Goal: Information Seeking & Learning: Learn about a topic

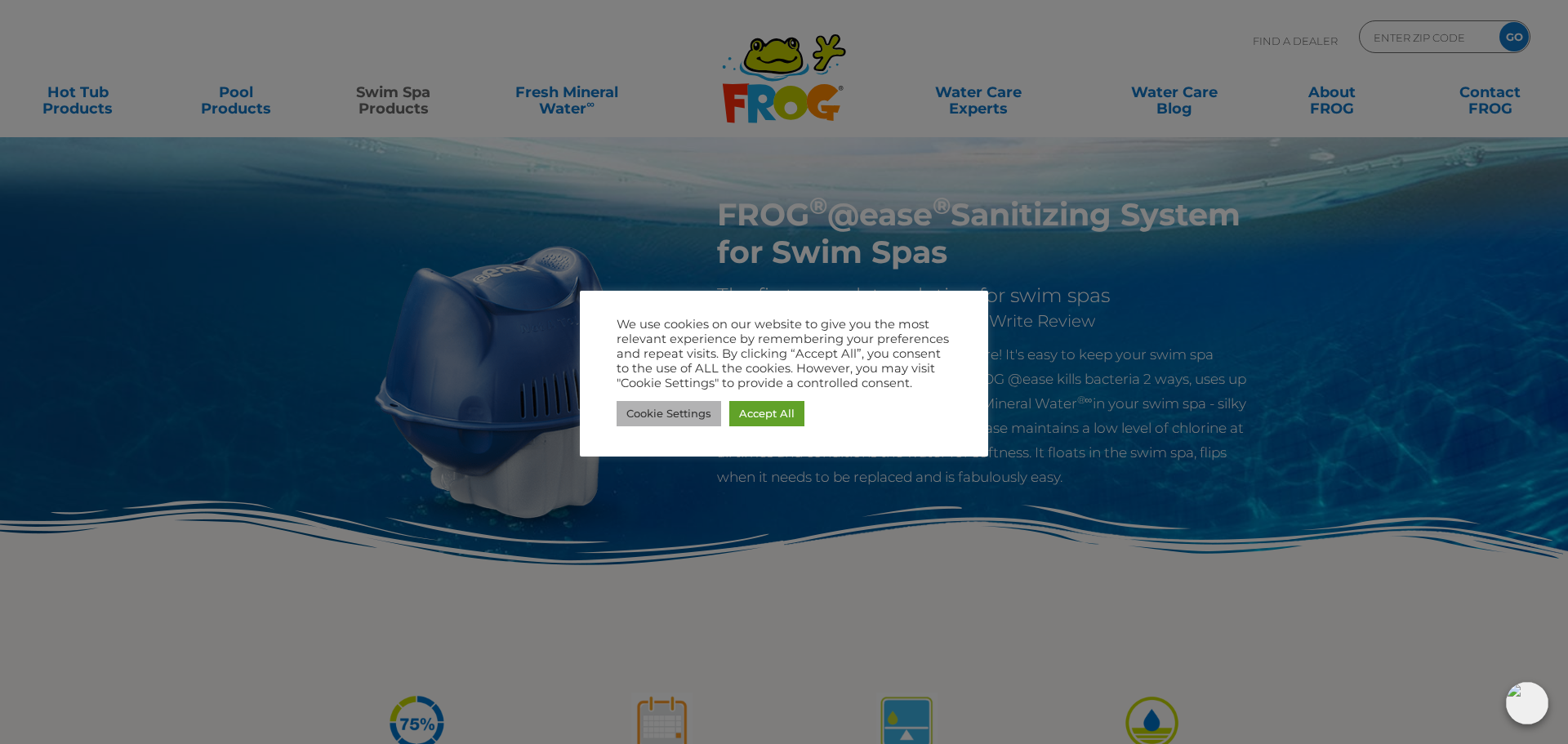
click at [691, 415] on link "Cookie Settings" at bounding box center [668, 413] width 105 height 25
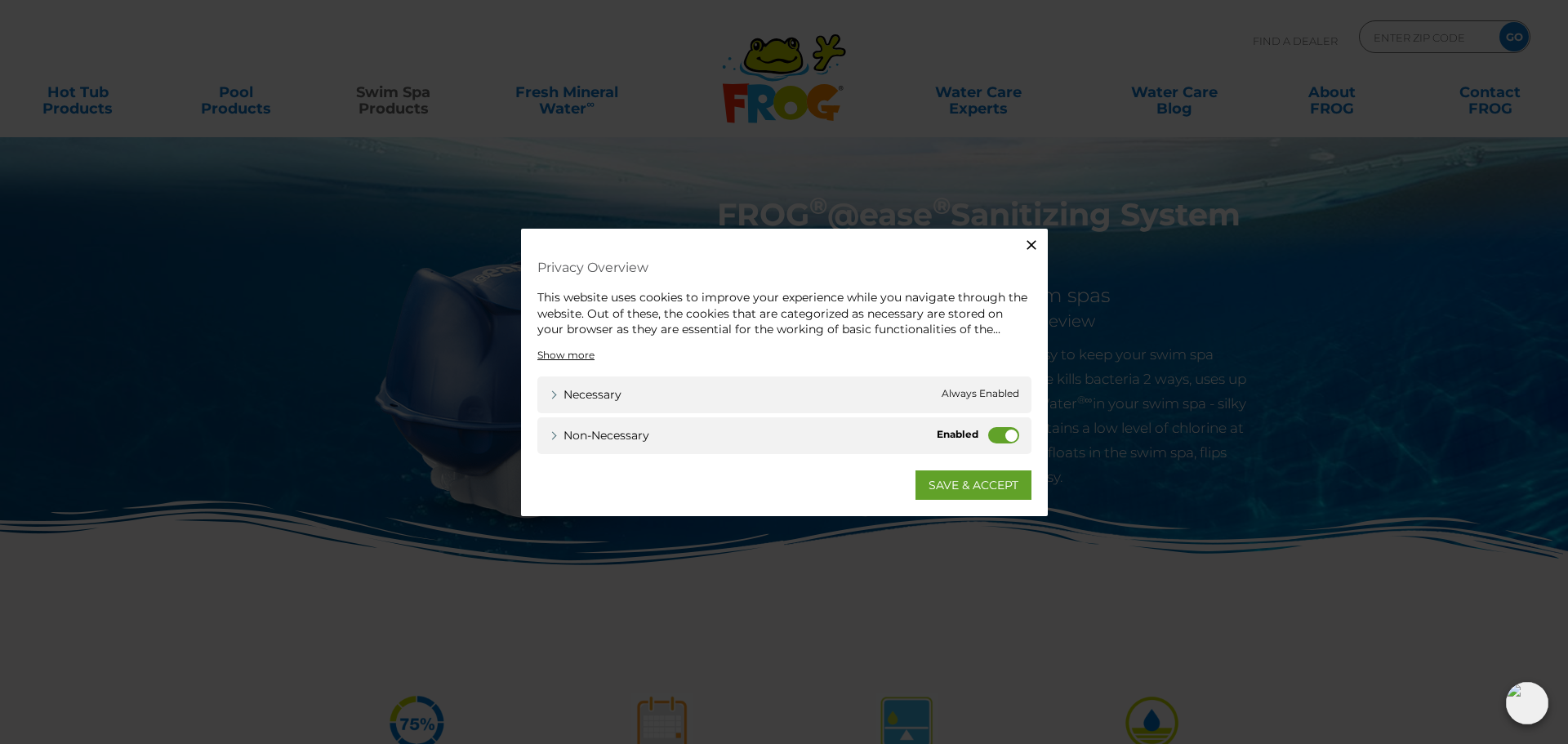
click at [1024, 436] on div "Non-necessary Non-necessary" at bounding box center [784, 435] width 494 height 37
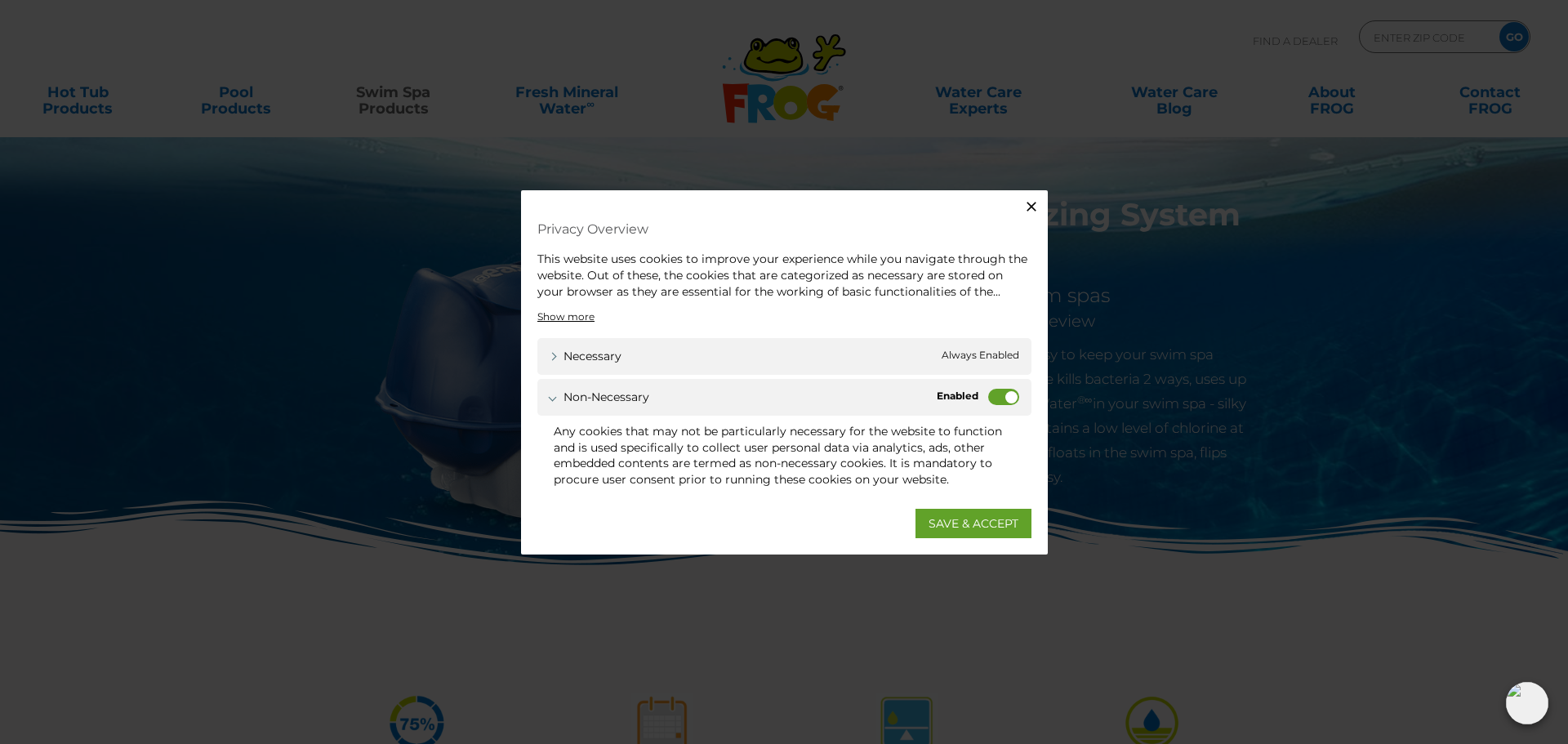
click at [993, 394] on label "Non-necessary" at bounding box center [1003, 397] width 31 height 16
click at [0, 0] on input "Non-necessary" at bounding box center [0, 0] width 0 height 0
click at [973, 516] on link "SAVE & ACCEPT" at bounding box center [974, 522] width 116 height 29
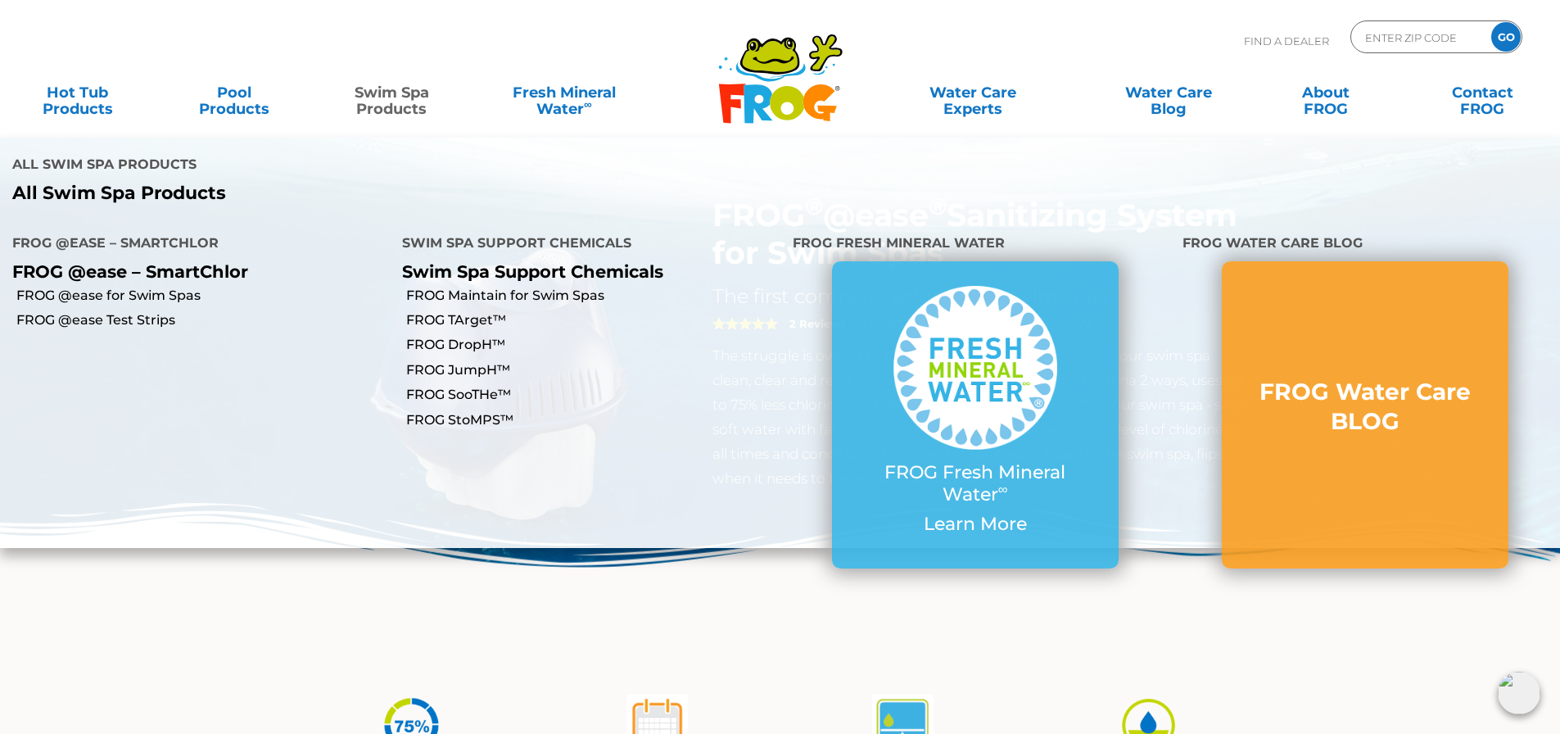
click at [388, 109] on link "Swim Spa Products" at bounding box center [392, 92] width 122 height 33
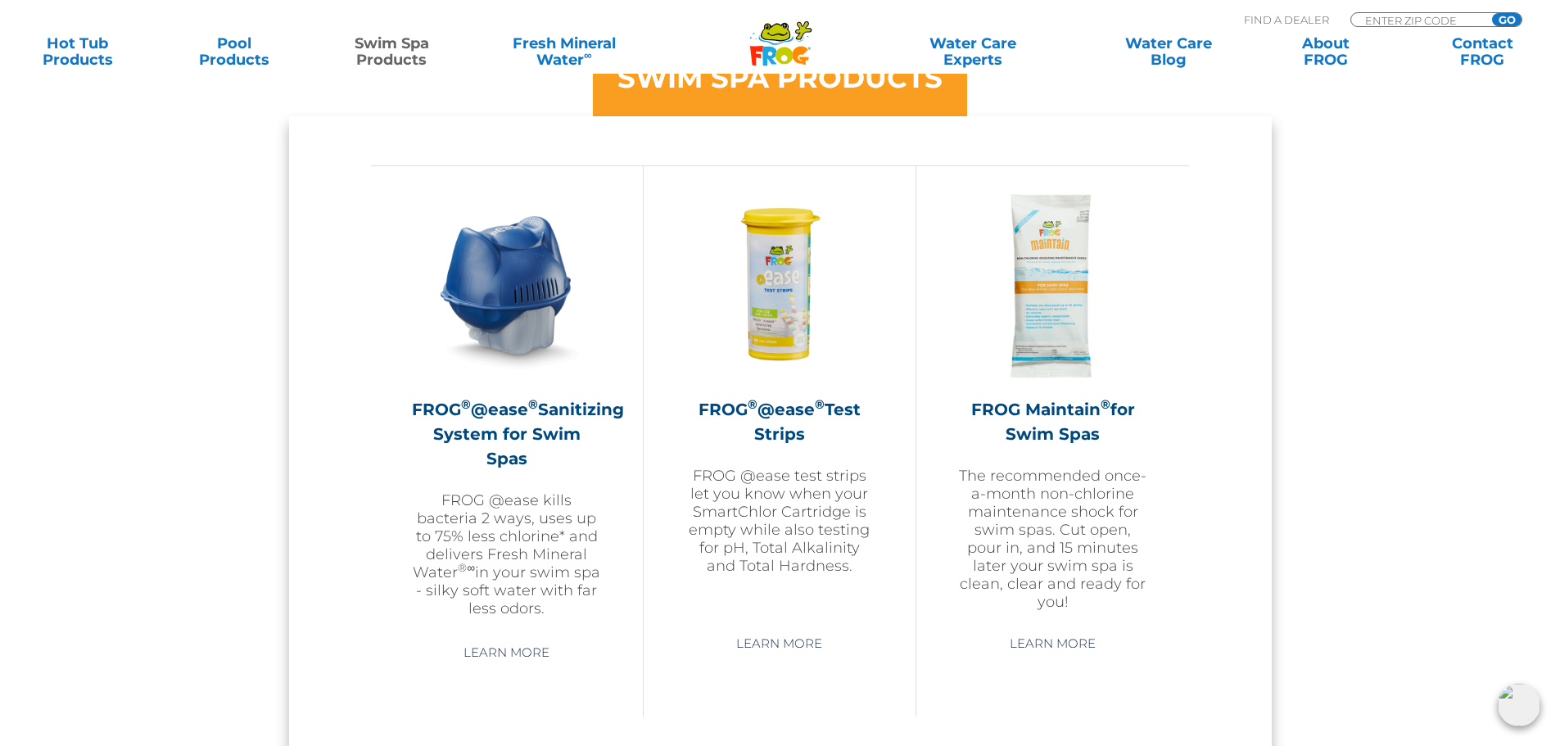
scroll to position [1474, 0]
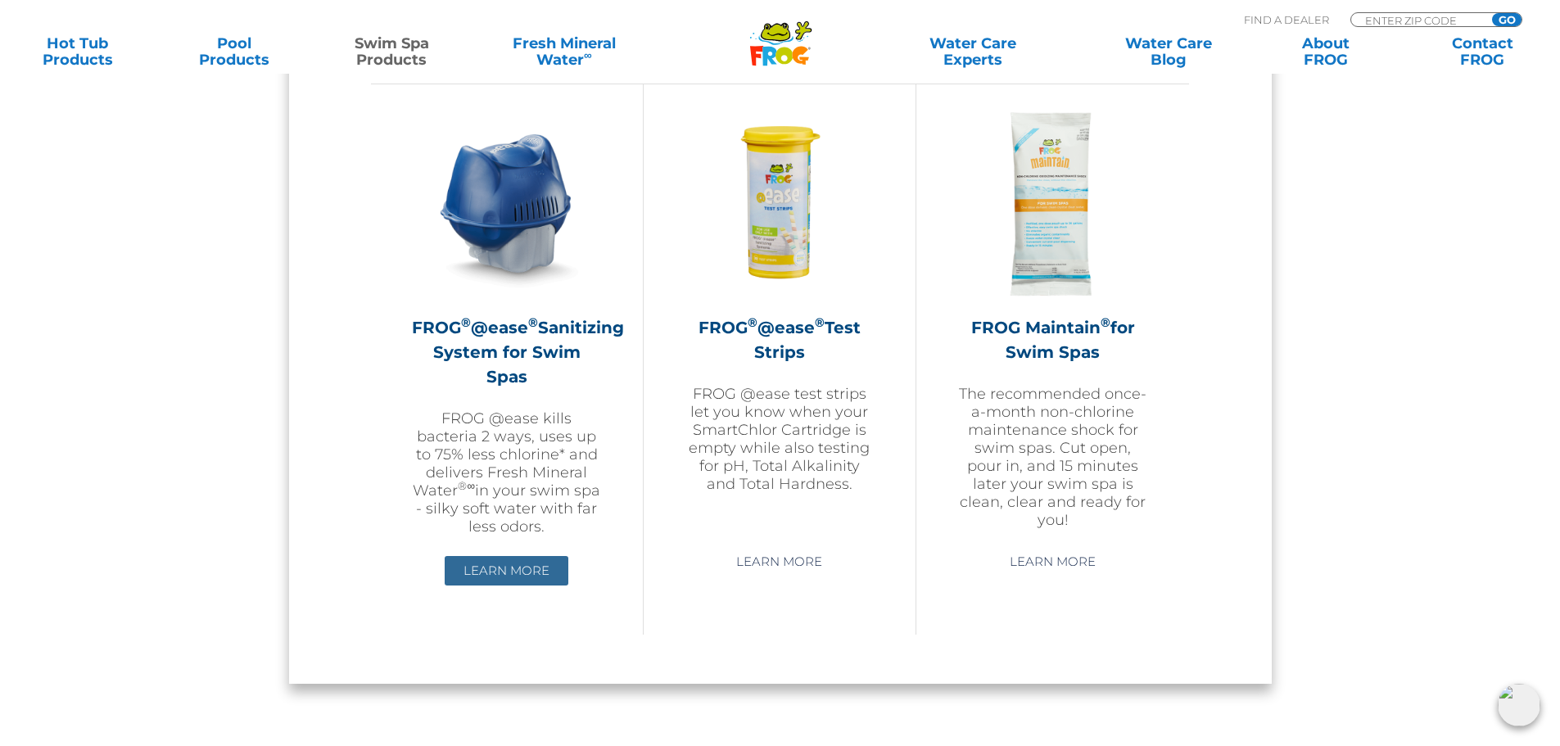
click at [490, 558] on link "Learn More" at bounding box center [507, 570] width 124 height 29
